Goal: Book appointment/travel/reservation

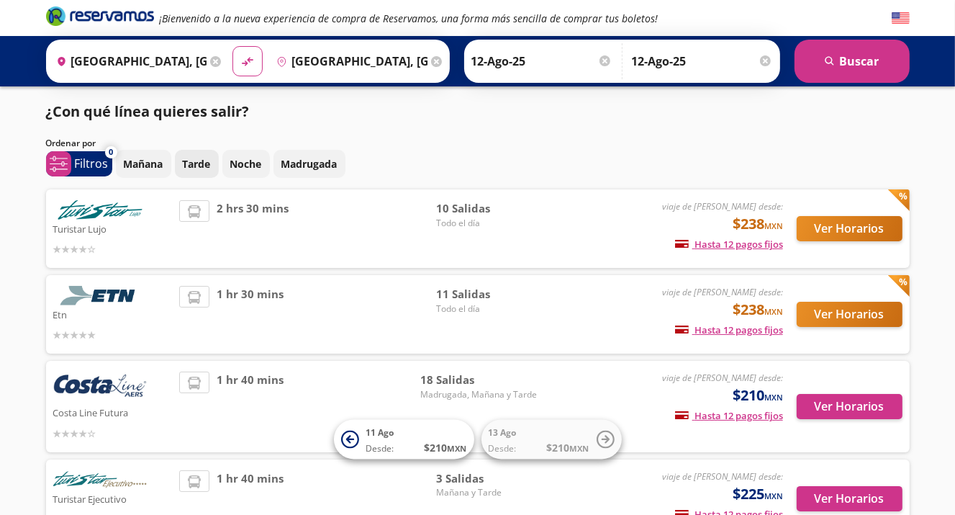
click at [192, 168] on p "Tarde" at bounding box center [197, 163] width 28 height 15
click at [94, 163] on p "Filtros" at bounding box center [92, 163] width 34 height 17
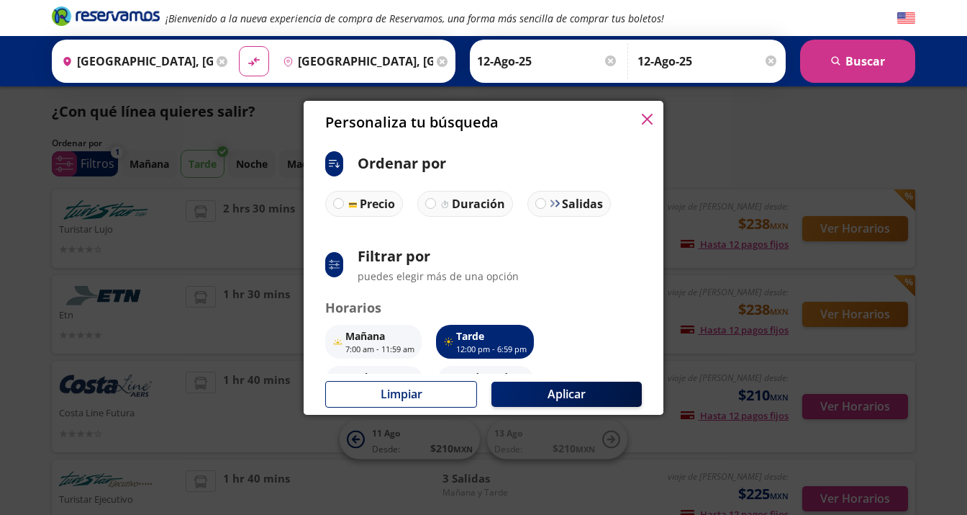
click at [647, 124] on icon "button" at bounding box center [647, 119] width 11 height 11
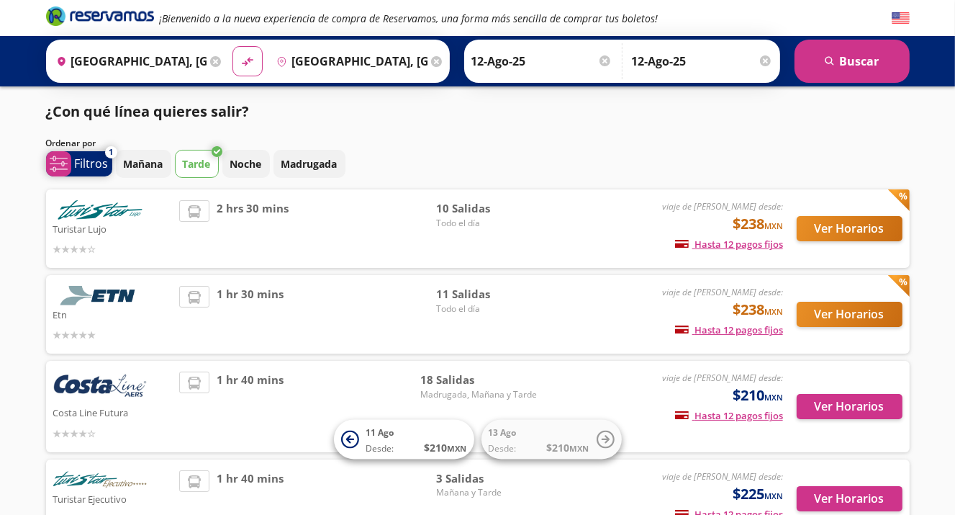
click at [81, 163] on p "Filtros" at bounding box center [92, 163] width 34 height 17
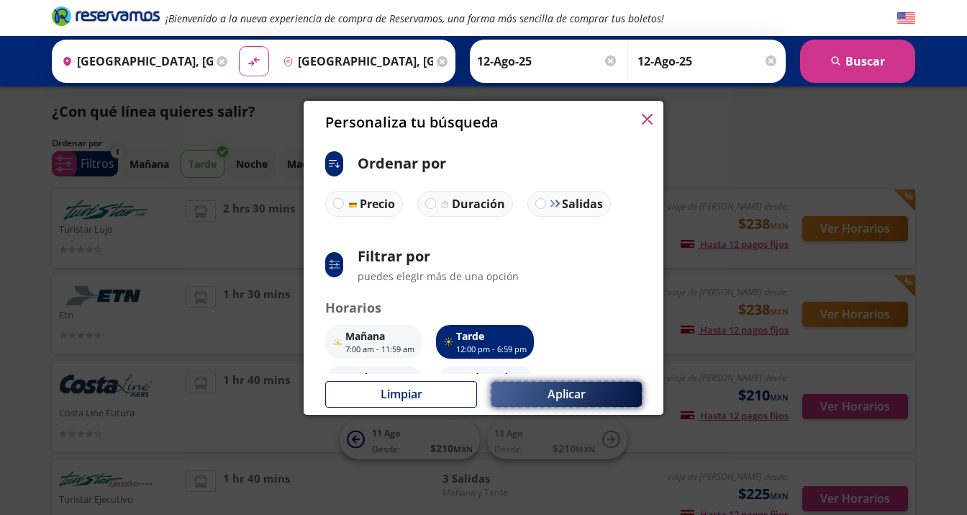
click at [525, 389] on button "Aplicar" at bounding box center [567, 393] width 150 height 25
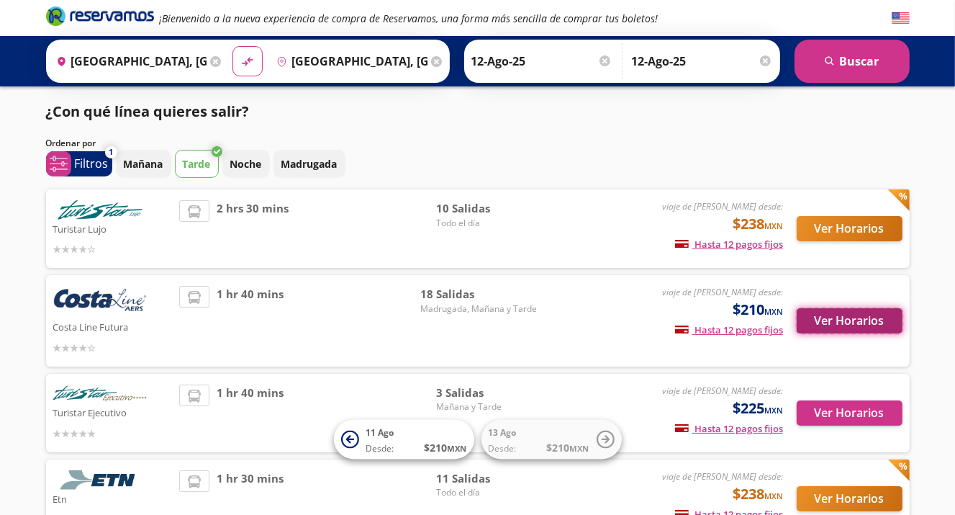
click at [845, 326] on button "Ver Horarios" at bounding box center [850, 320] width 106 height 25
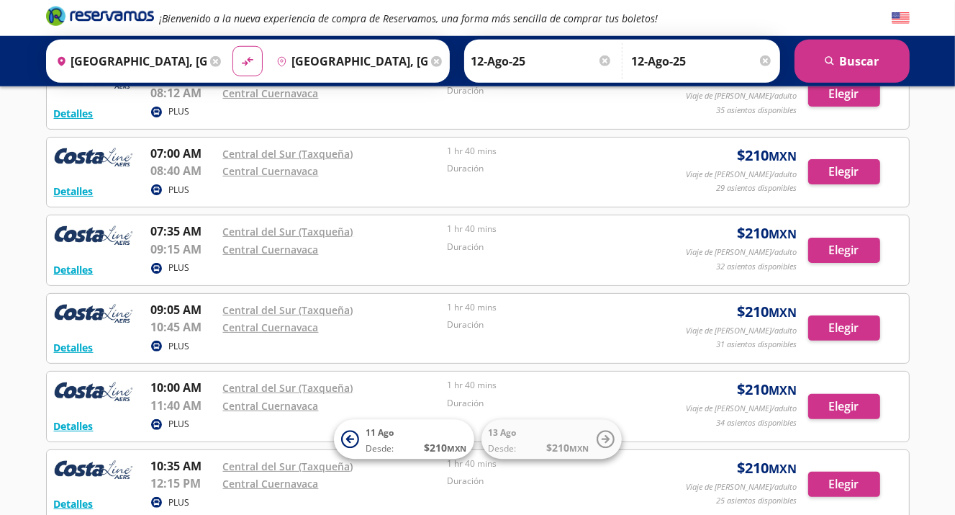
scroll to position [304, 0]
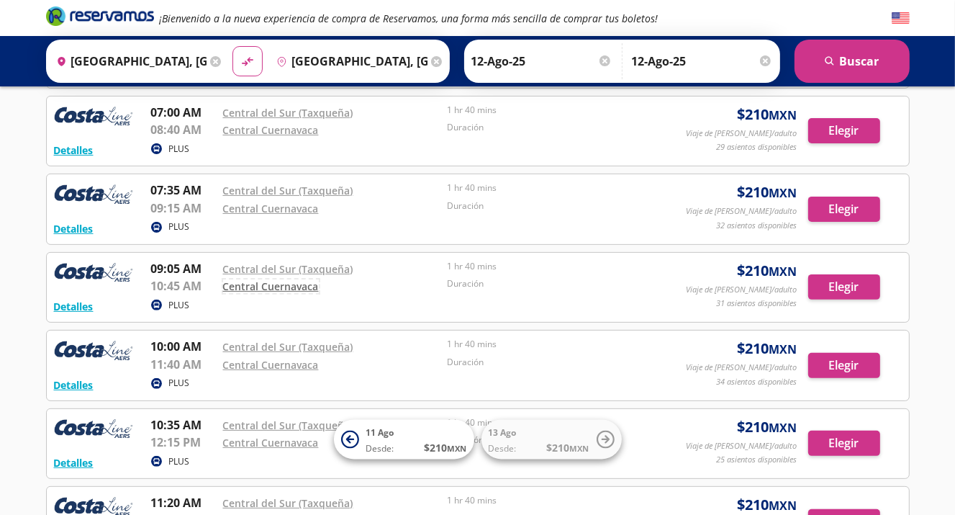
click at [285, 285] on link "Central Cuernavaca" at bounding box center [271, 286] width 96 height 14
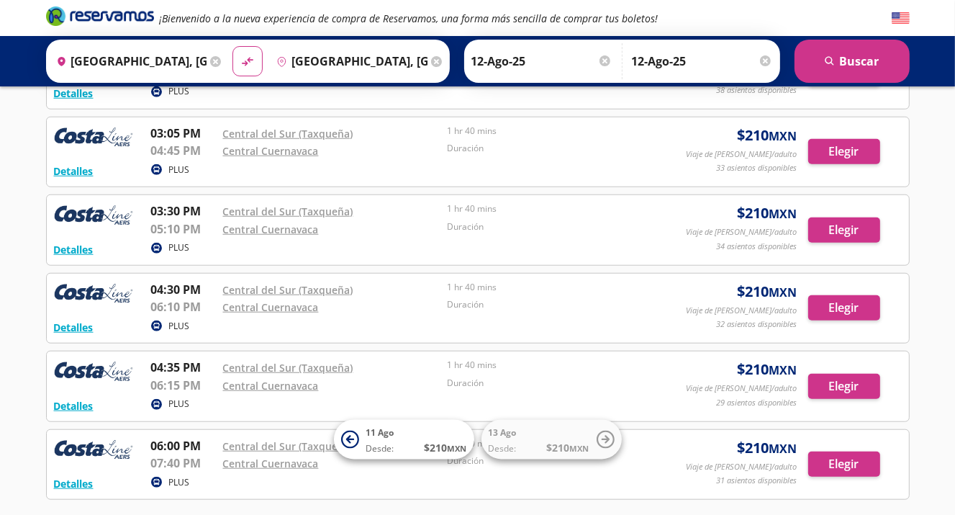
scroll to position [760, 0]
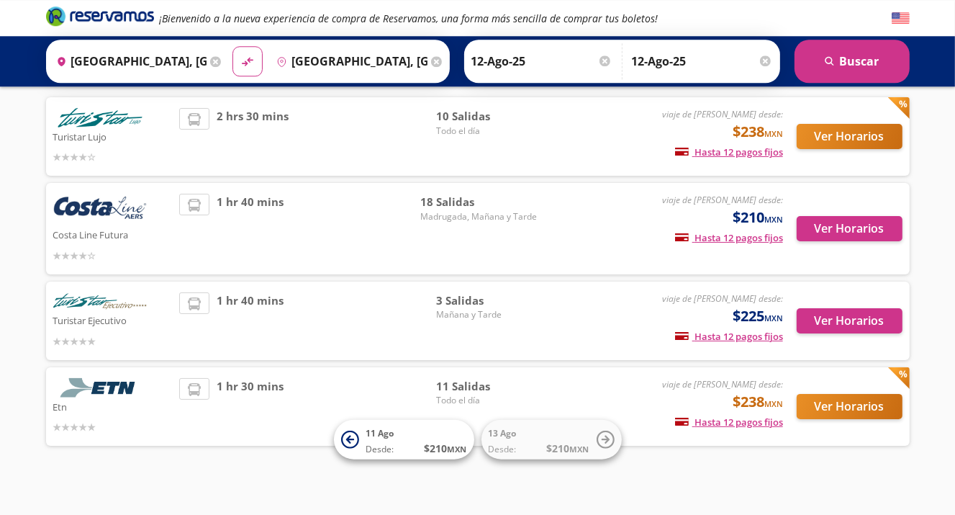
scroll to position [104, 0]
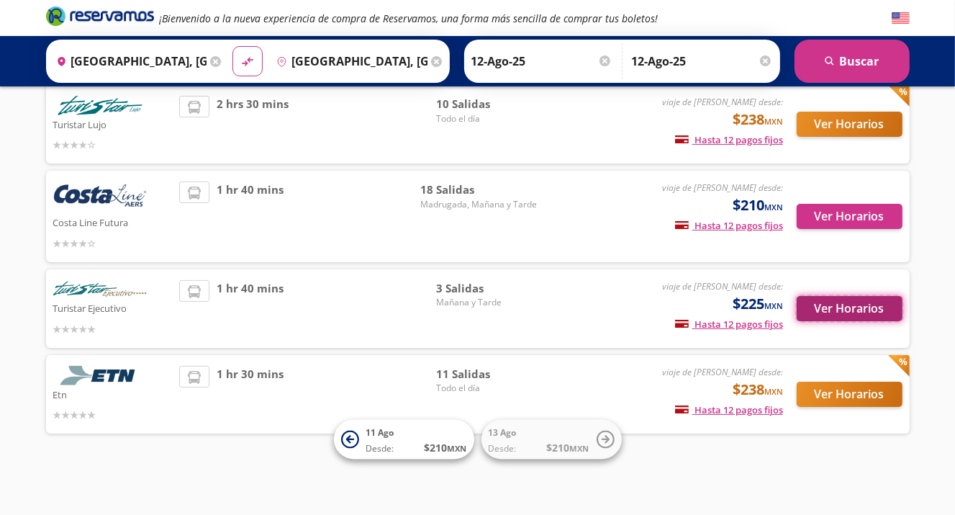
click at [842, 307] on button "Ver Horarios" at bounding box center [850, 308] width 106 height 25
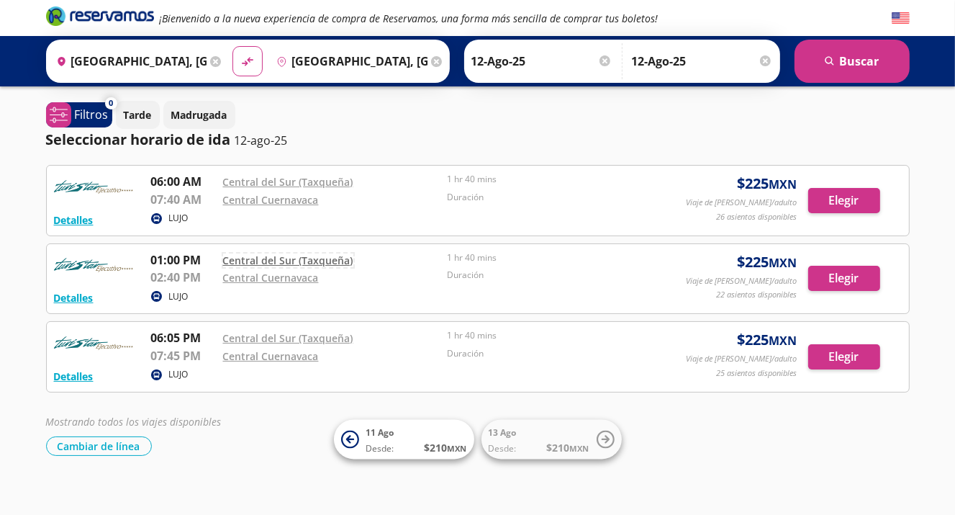
click at [315, 257] on link "Central del Sur (Taxqueña)" at bounding box center [288, 260] width 130 height 14
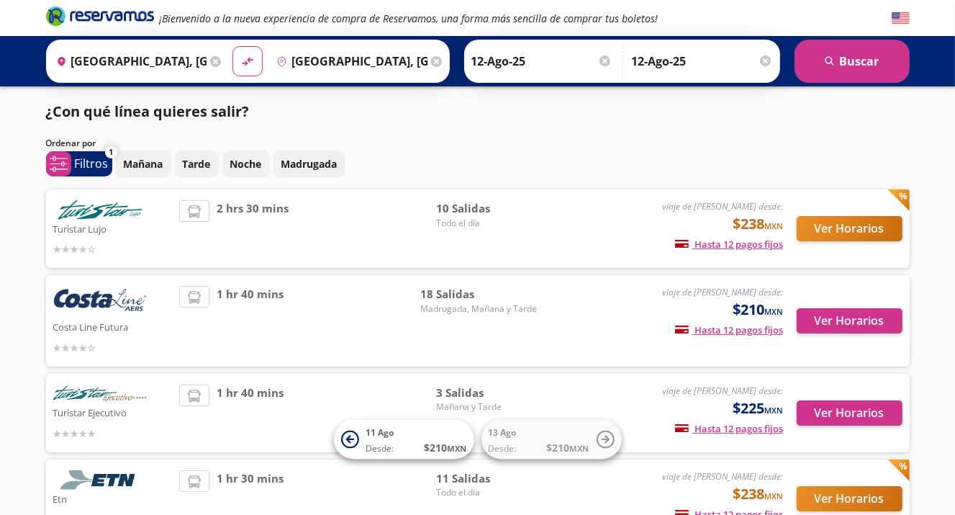
scroll to position [99, 0]
